Goal: Navigation & Orientation: Find specific page/section

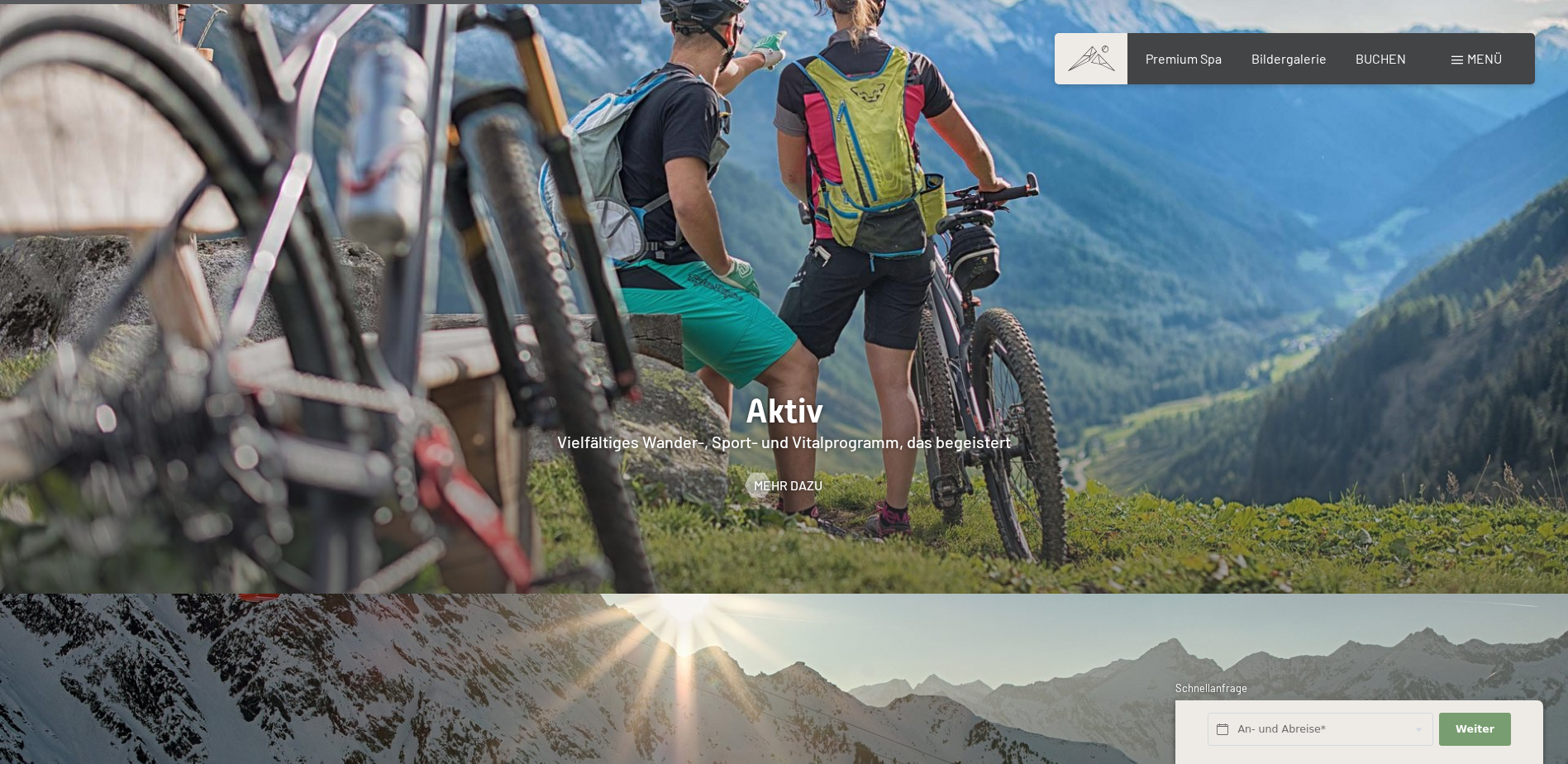
scroll to position [3804, 0]
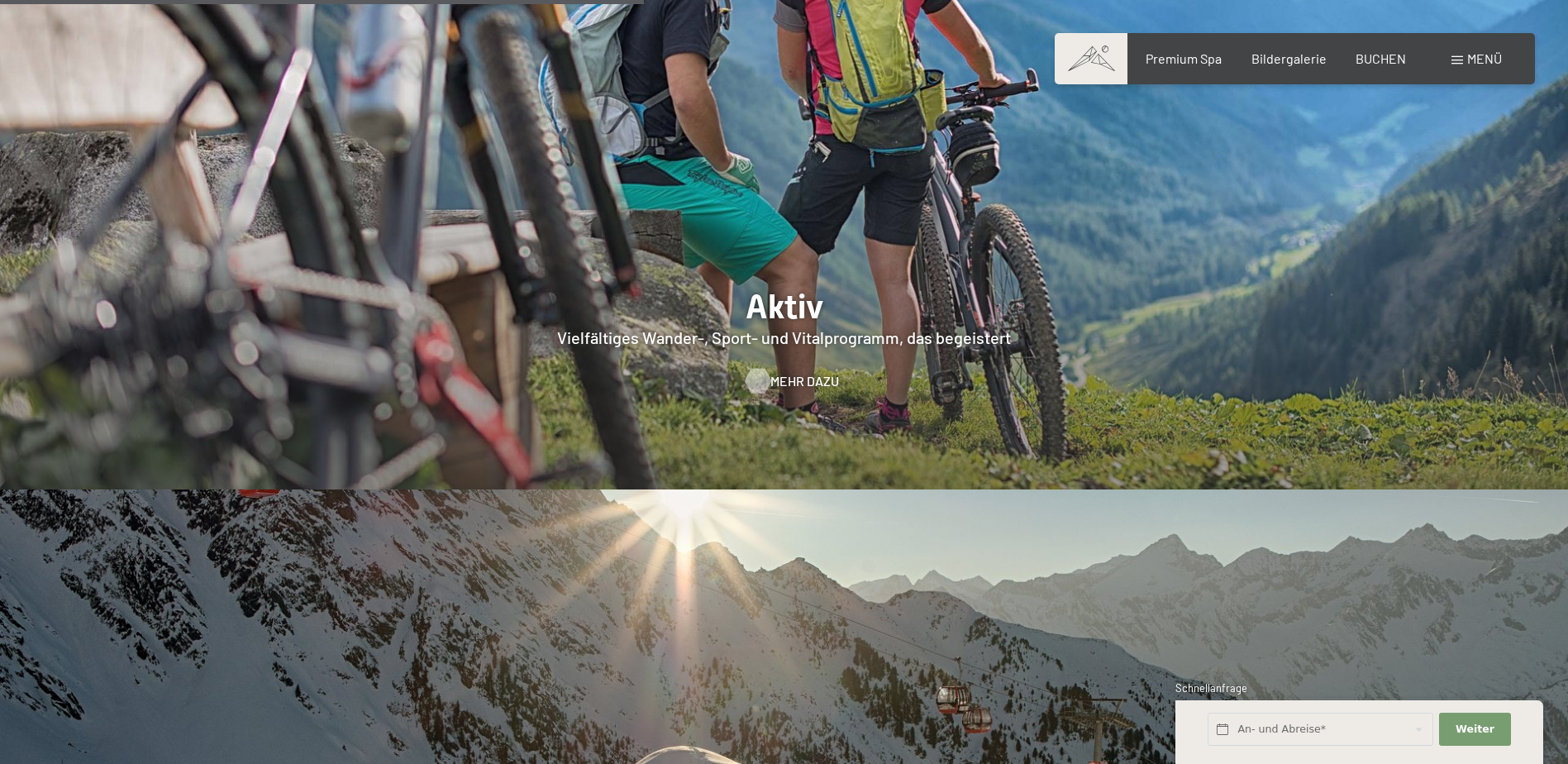
click at [796, 372] on span "Mehr dazu" at bounding box center [804, 381] width 68 height 18
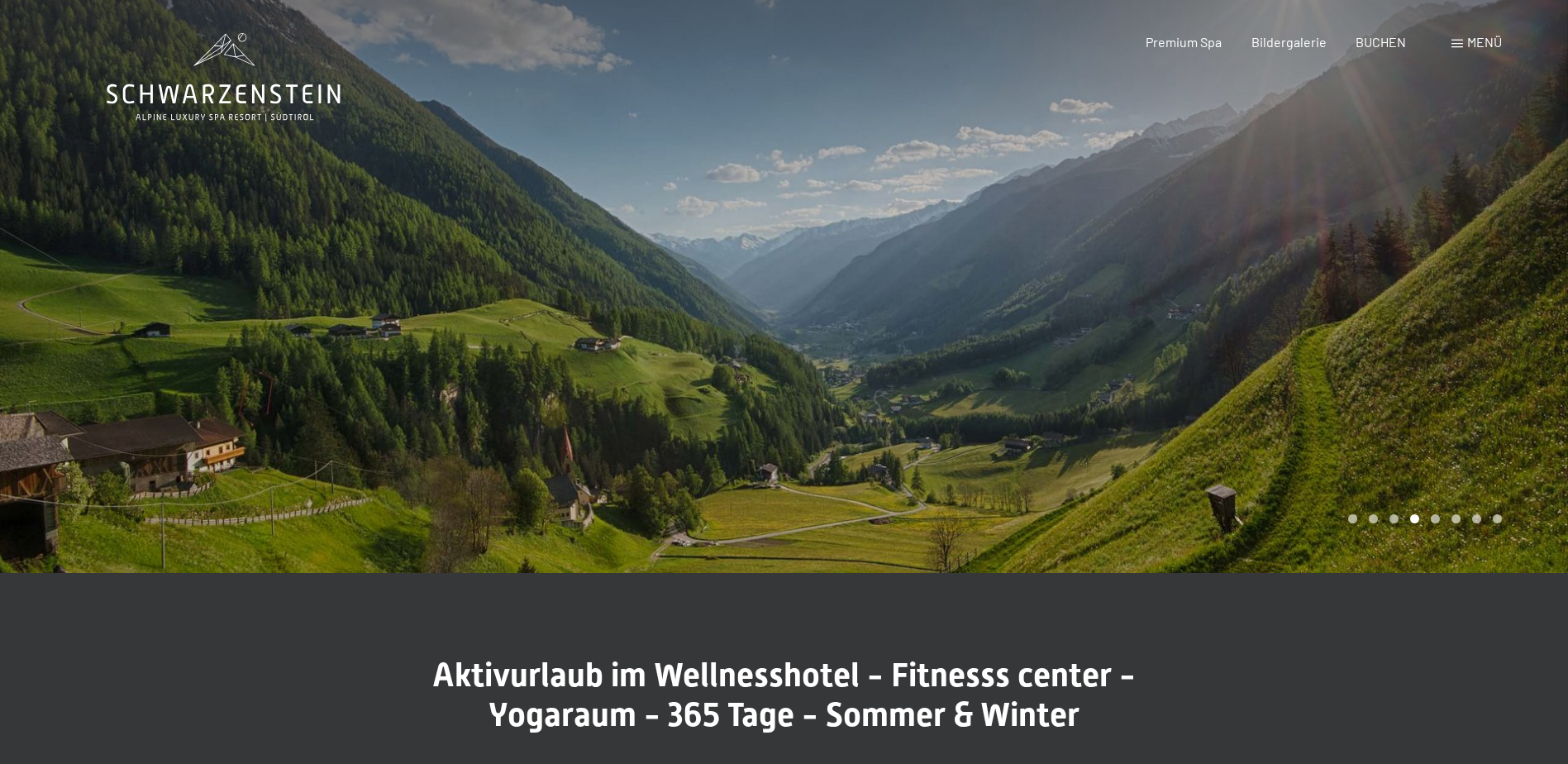
click at [1460, 43] on span at bounding box center [1457, 44] width 11 height 9
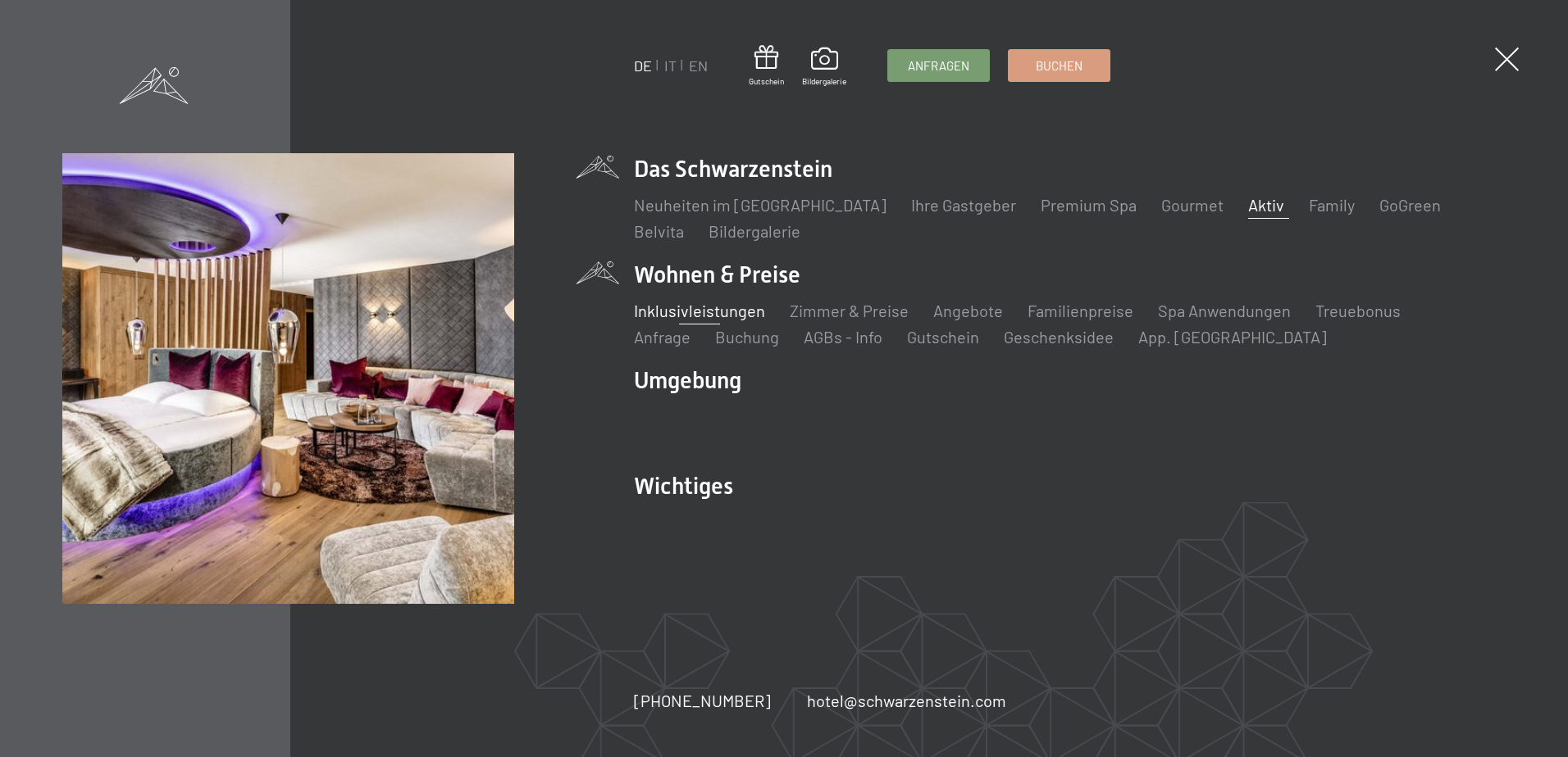
click at [742, 307] on link "Inklusivleistungen" at bounding box center [699, 310] width 131 height 20
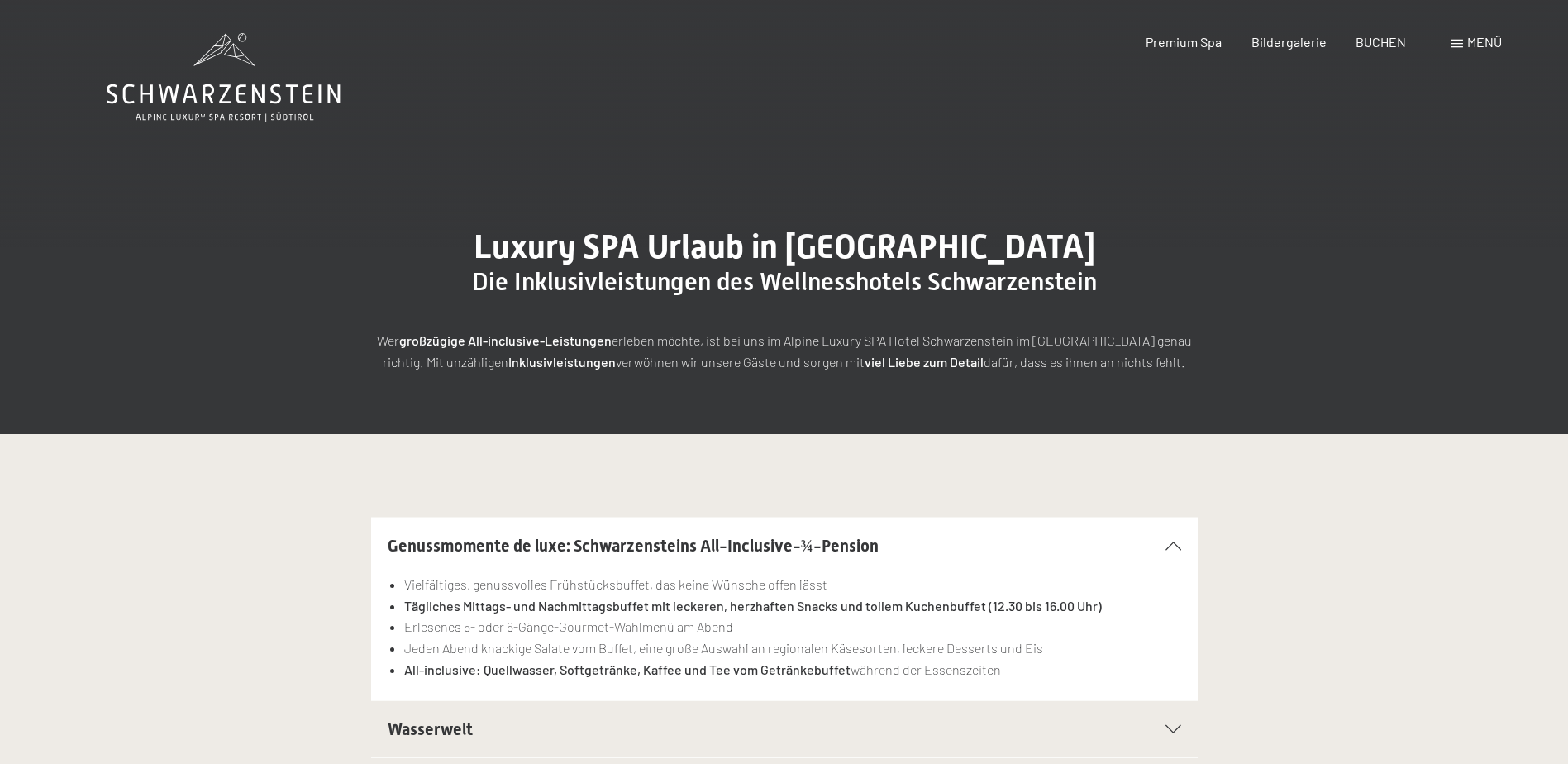
click at [1456, 42] on span at bounding box center [1457, 44] width 11 height 9
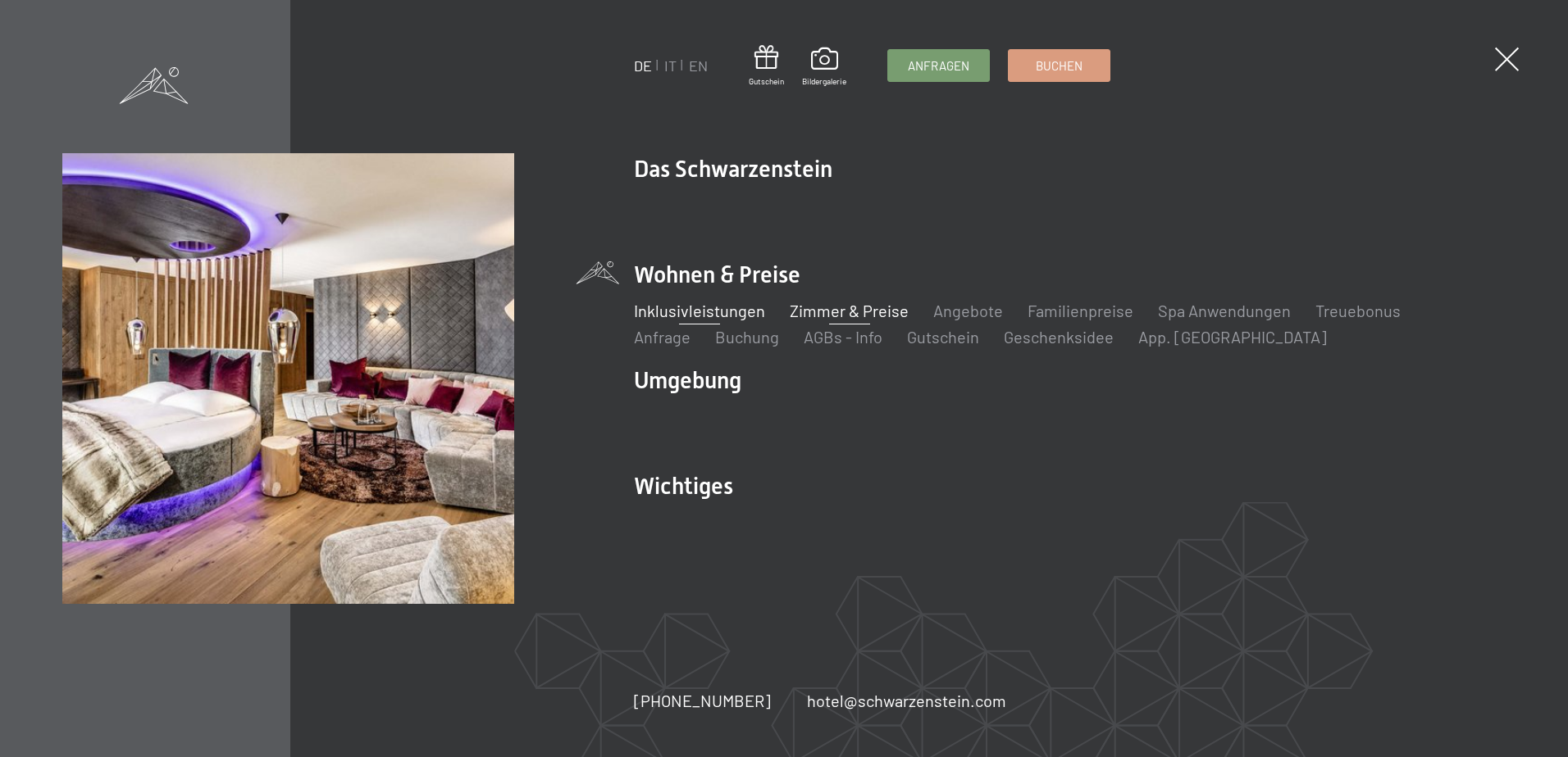
click at [868, 309] on link "Zimmer & Preise" at bounding box center [849, 310] width 119 height 20
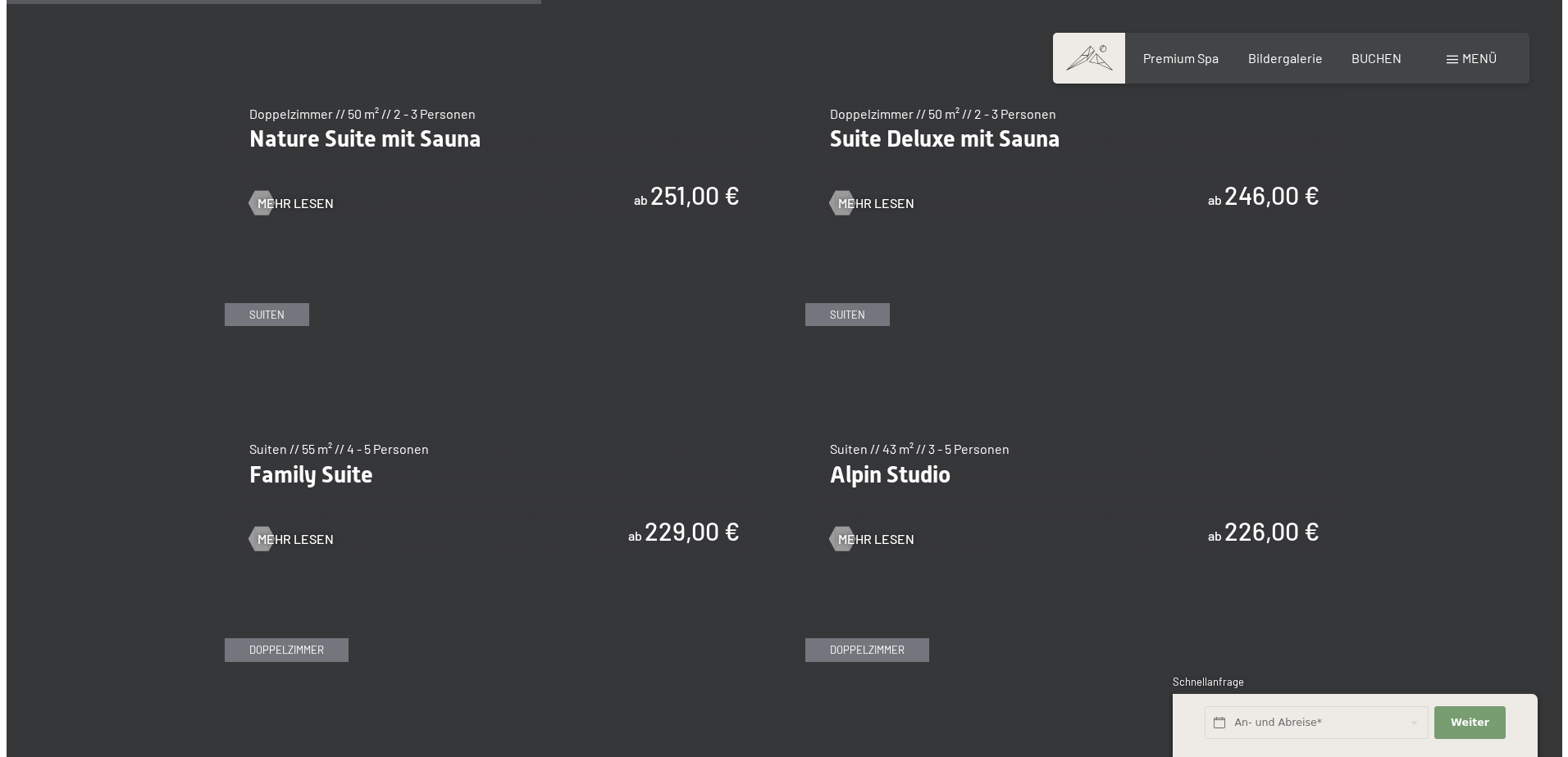
scroll to position [1803, 0]
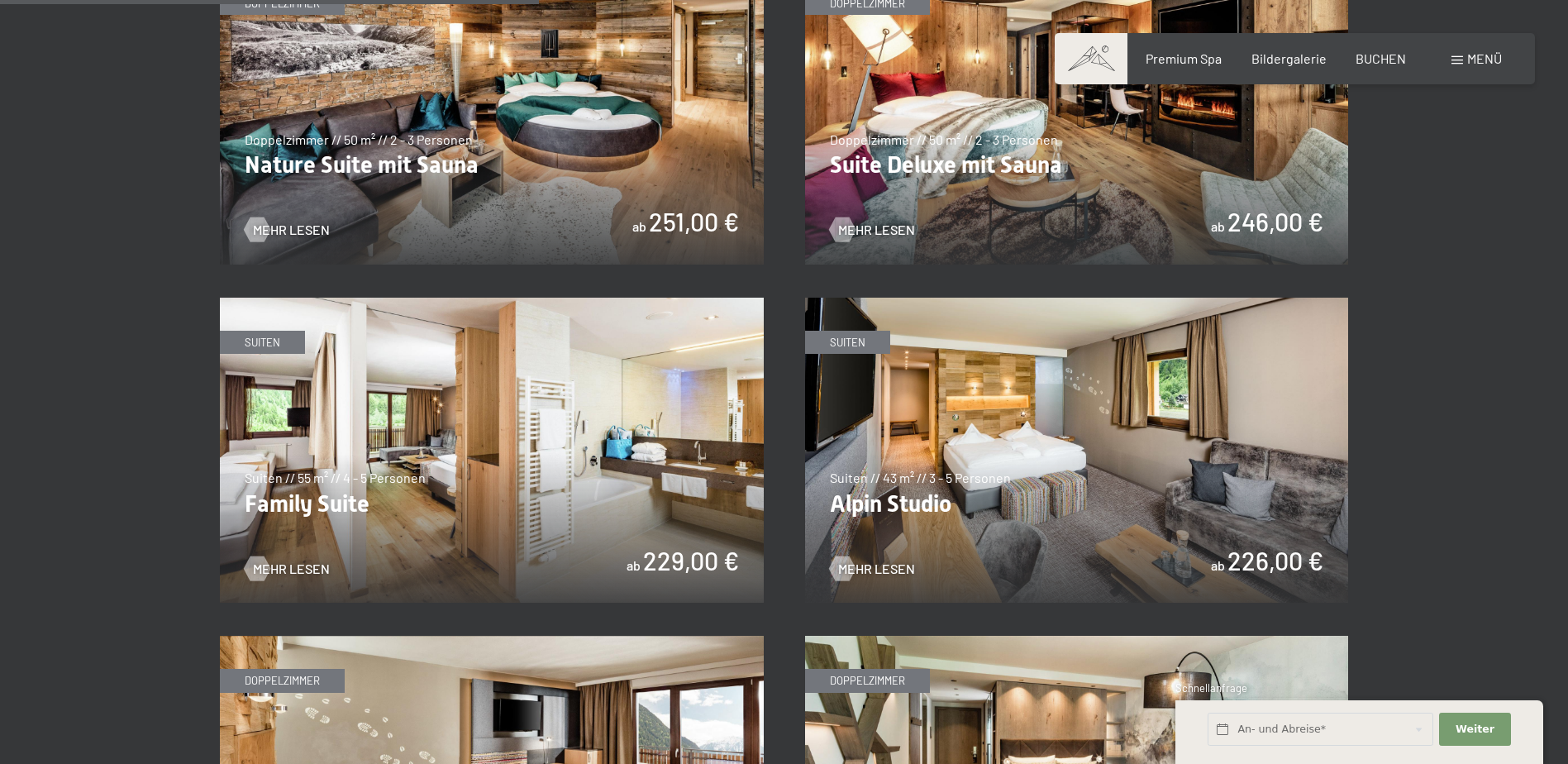
click at [1461, 61] on span at bounding box center [1457, 60] width 11 height 9
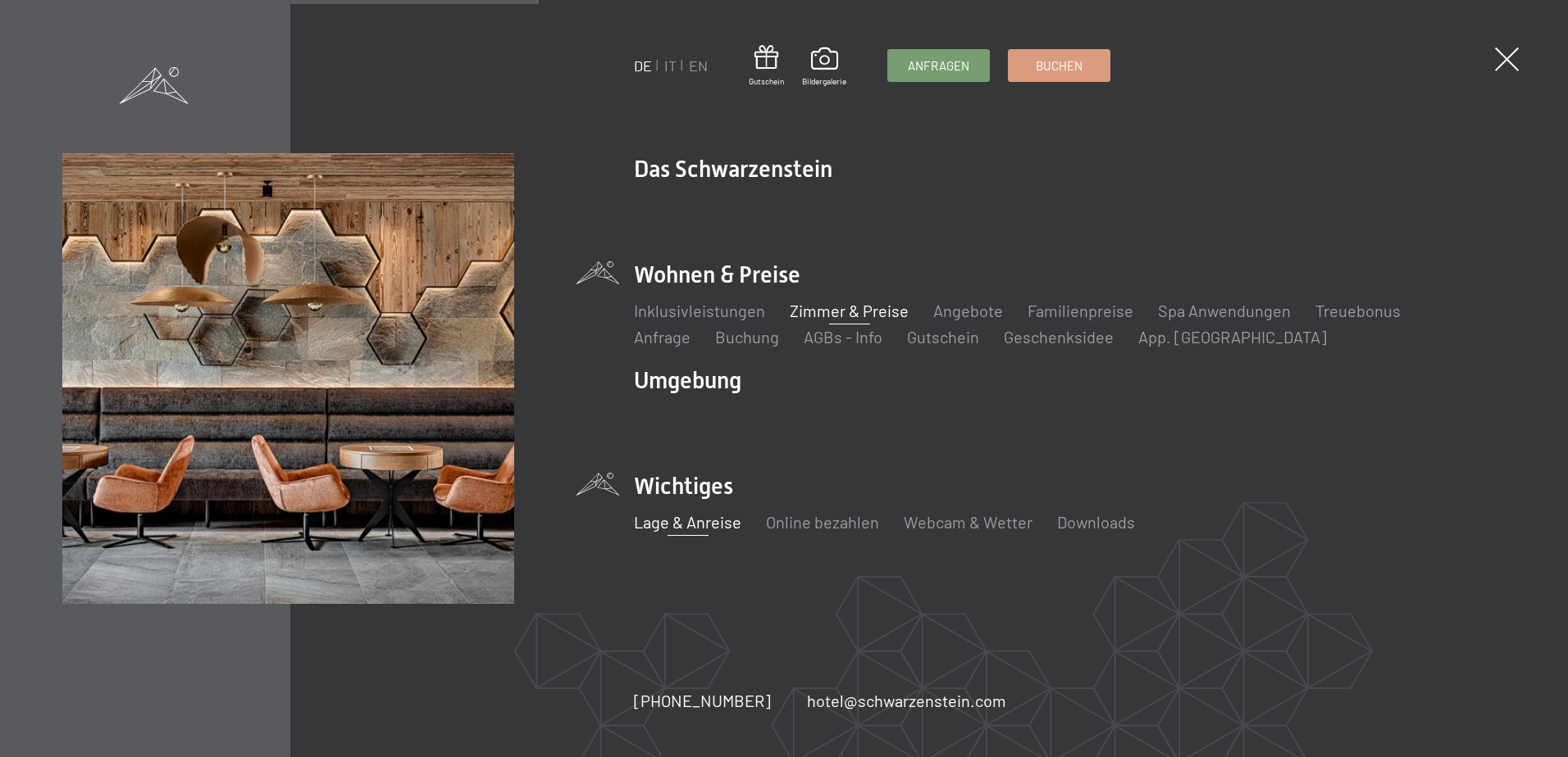
click at [703, 524] on link "Lage & Anreise" at bounding box center [687, 522] width 107 height 20
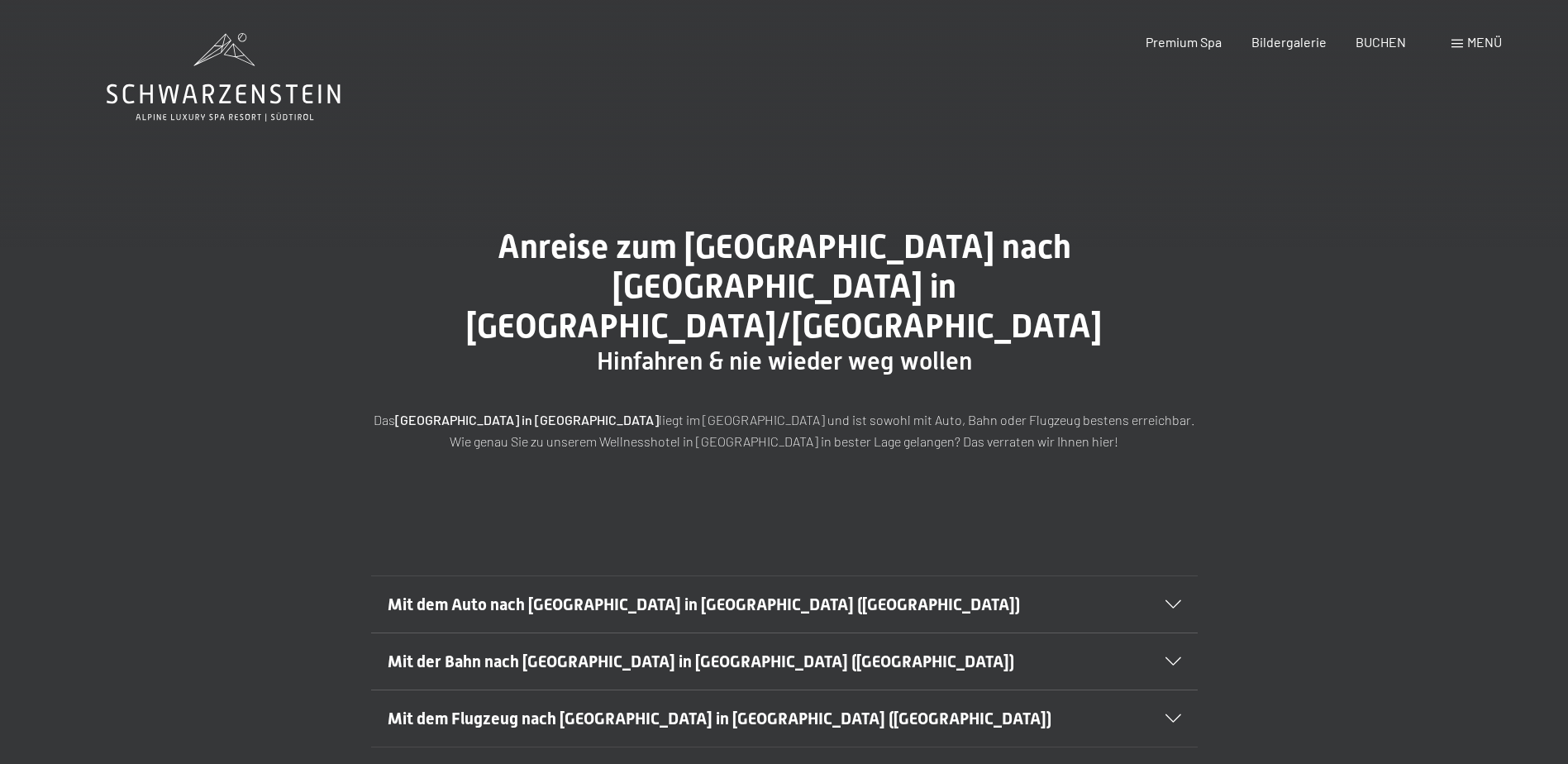
click at [1176, 601] on icon at bounding box center [1173, 605] width 16 height 9
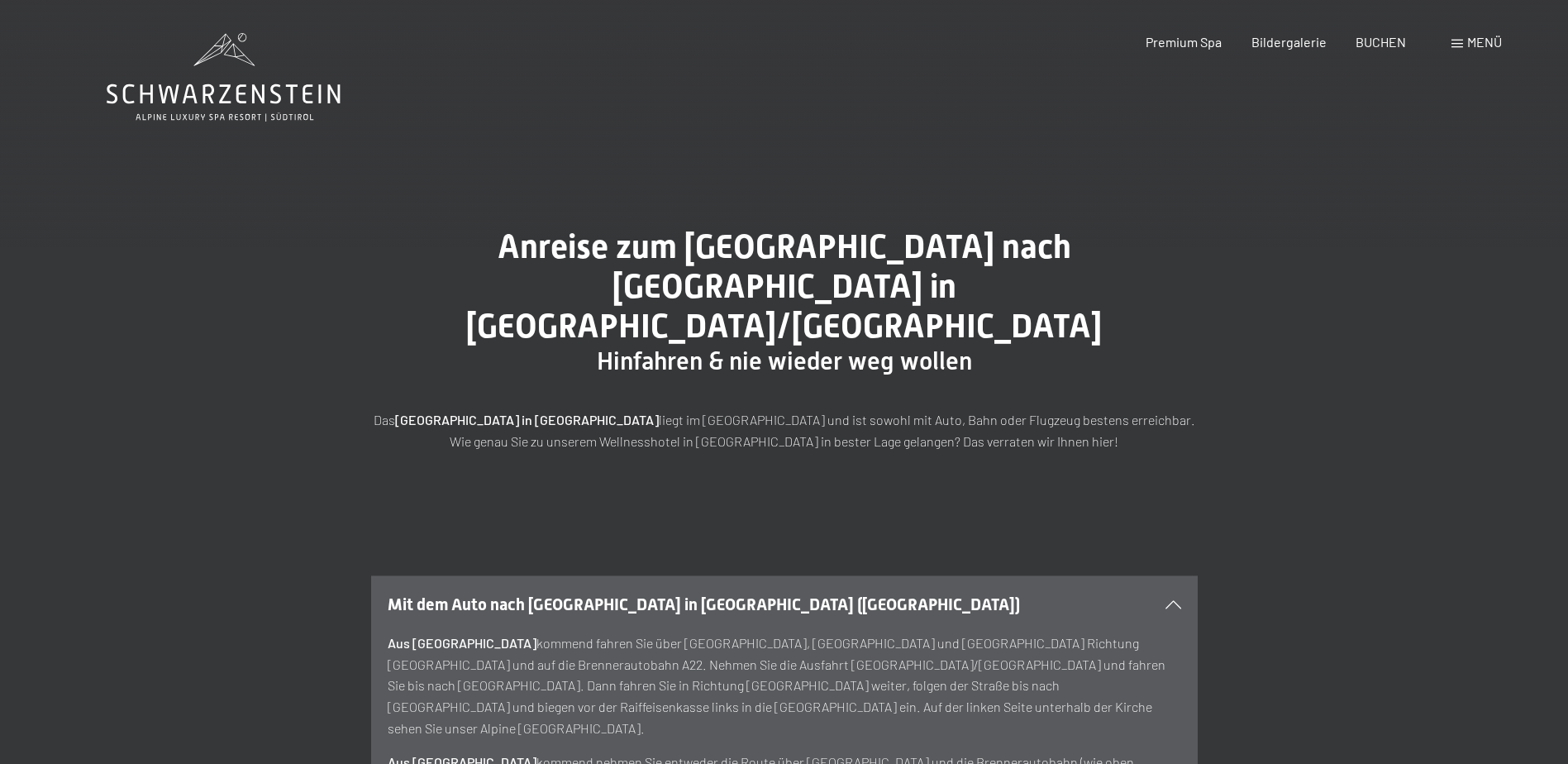
click at [1462, 43] on span at bounding box center [1457, 44] width 11 height 9
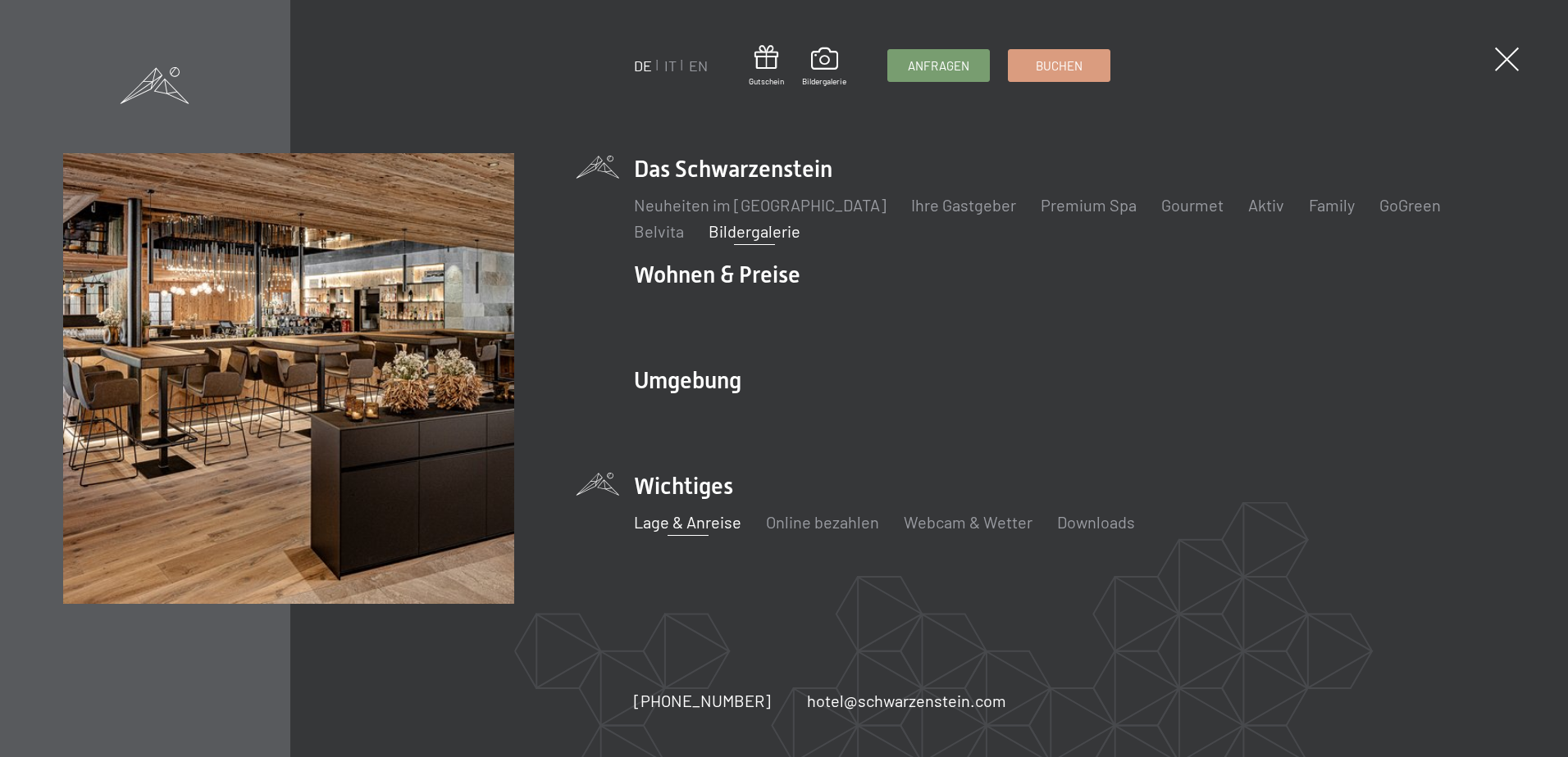
click at [709, 230] on link "Bildergalerie" at bounding box center [754, 230] width 92 height 20
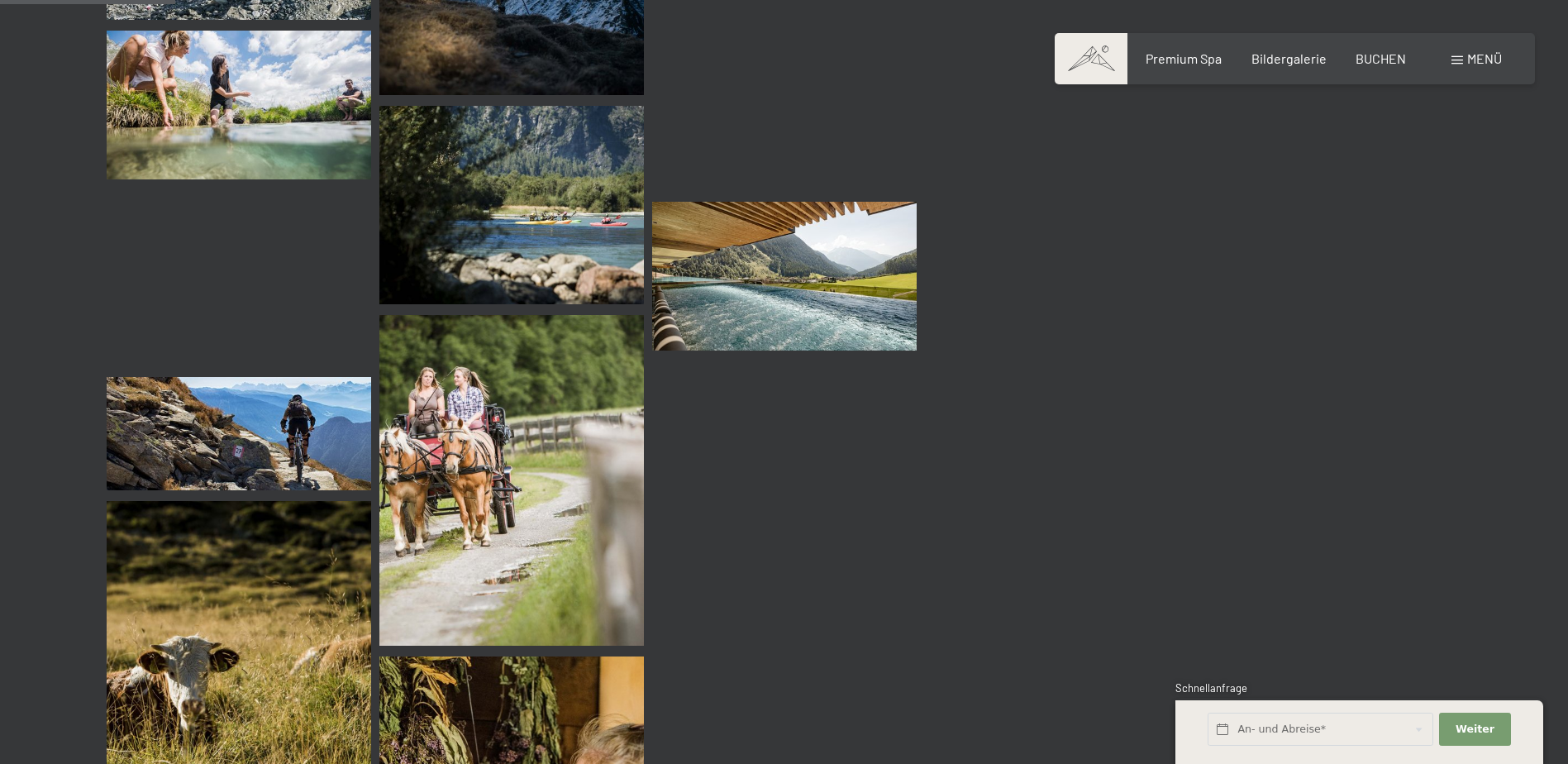
scroll to position [1902, 0]
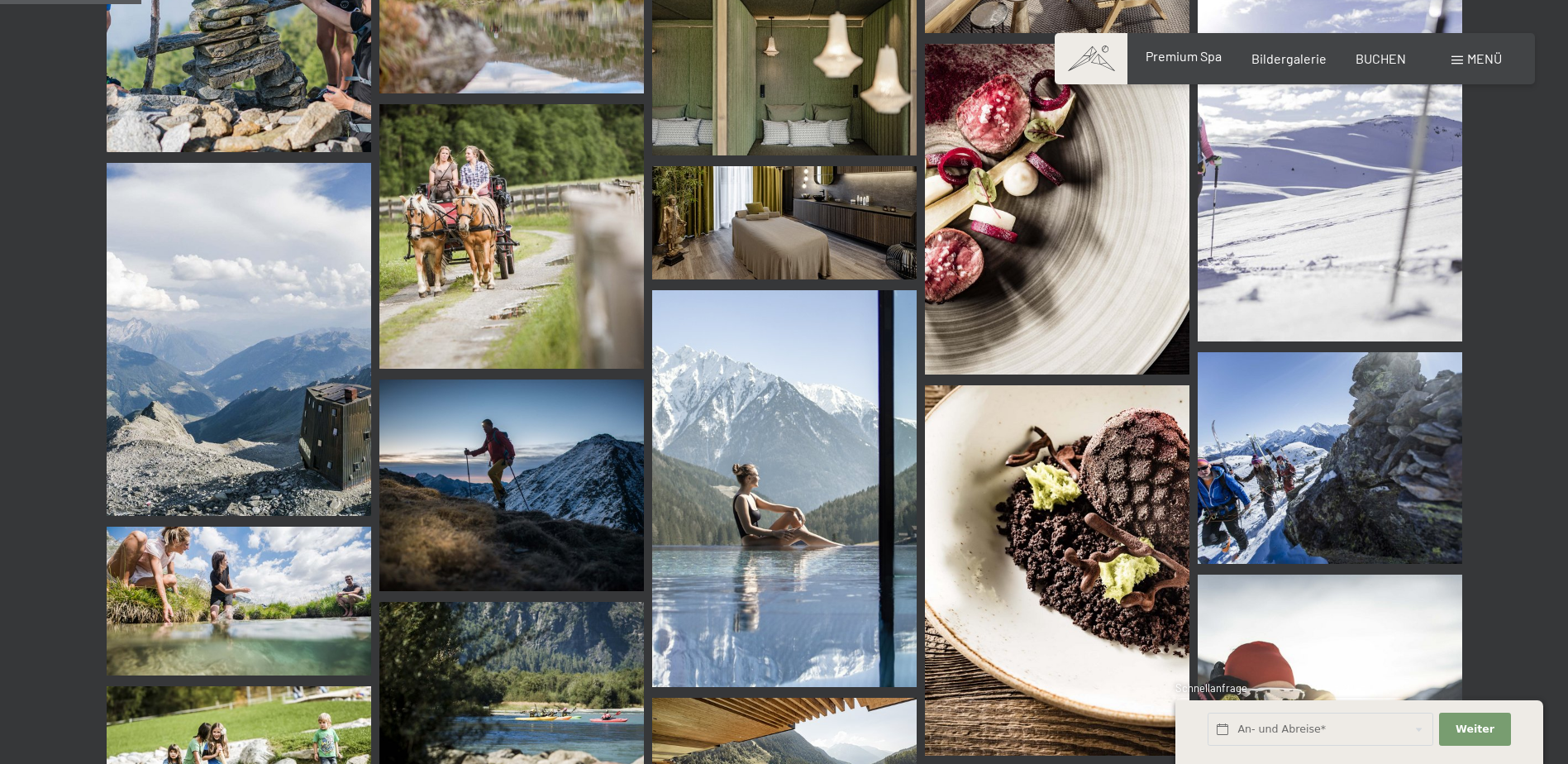
click at [1189, 60] on span "Premium Spa" at bounding box center [1184, 56] width 76 height 16
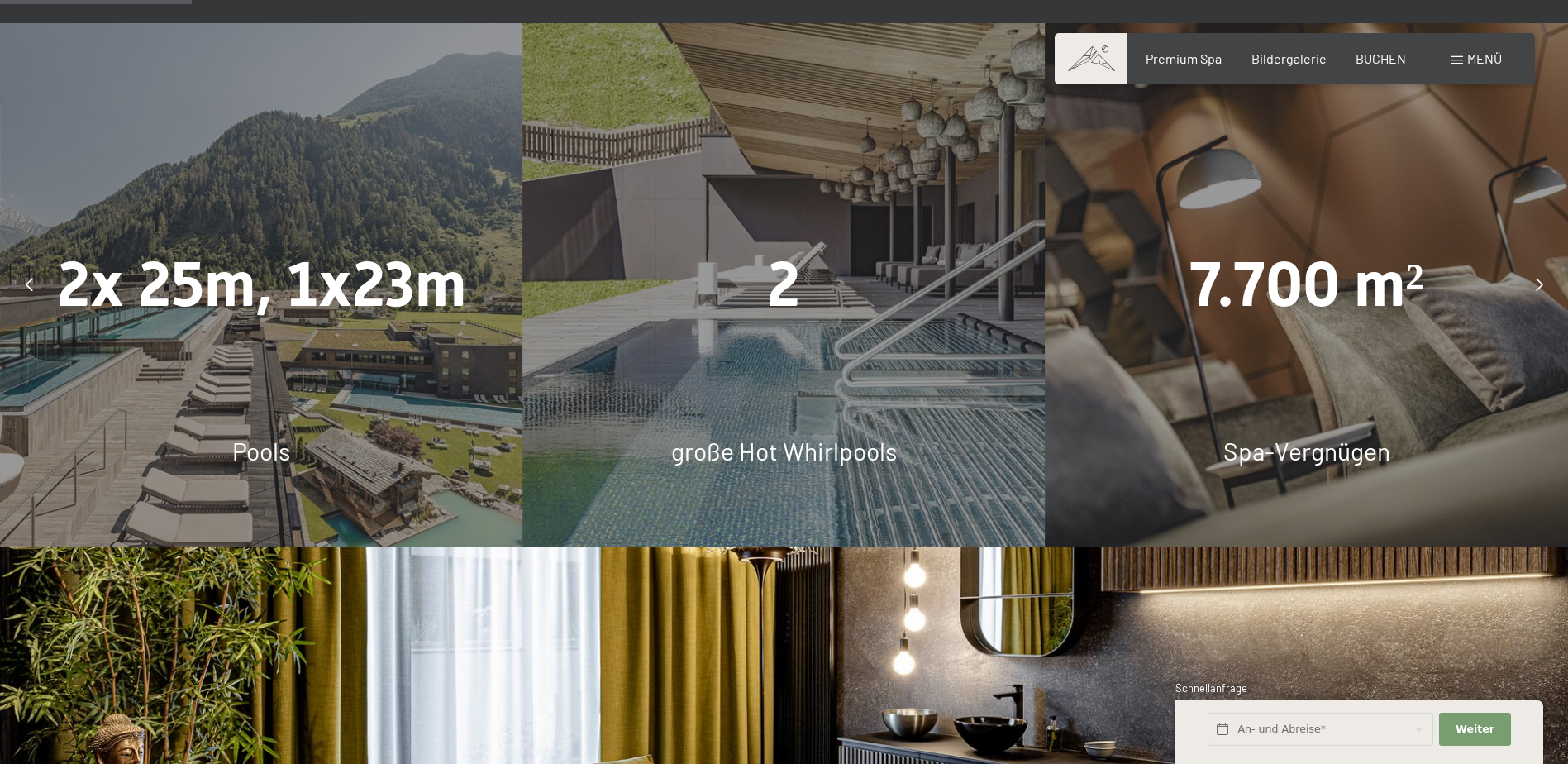
scroll to position [1158, 0]
